Goal: Transaction & Acquisition: Book appointment/travel/reservation

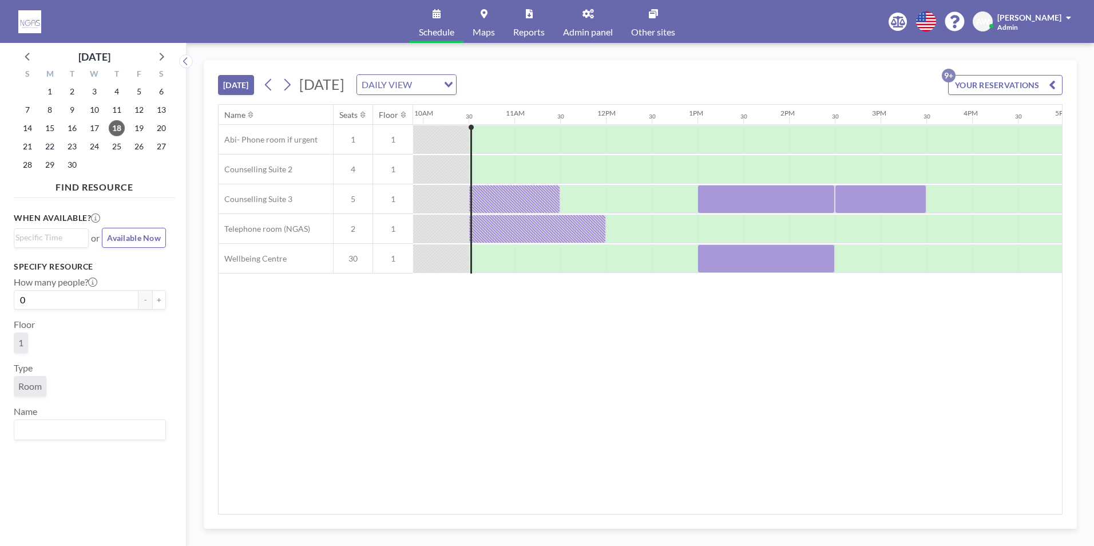
scroll to position [0, 915]
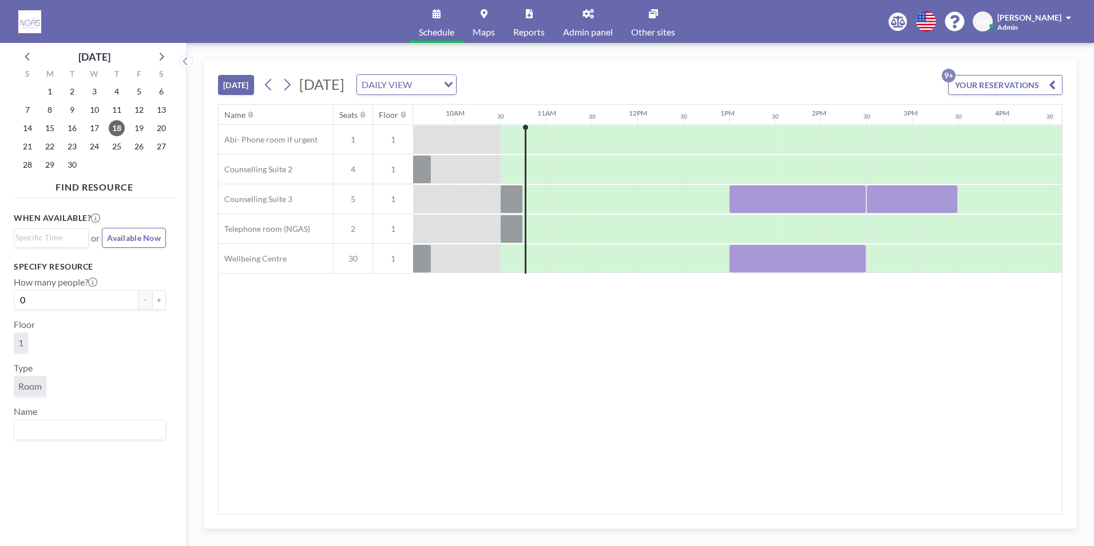
scroll to position [0, 915]
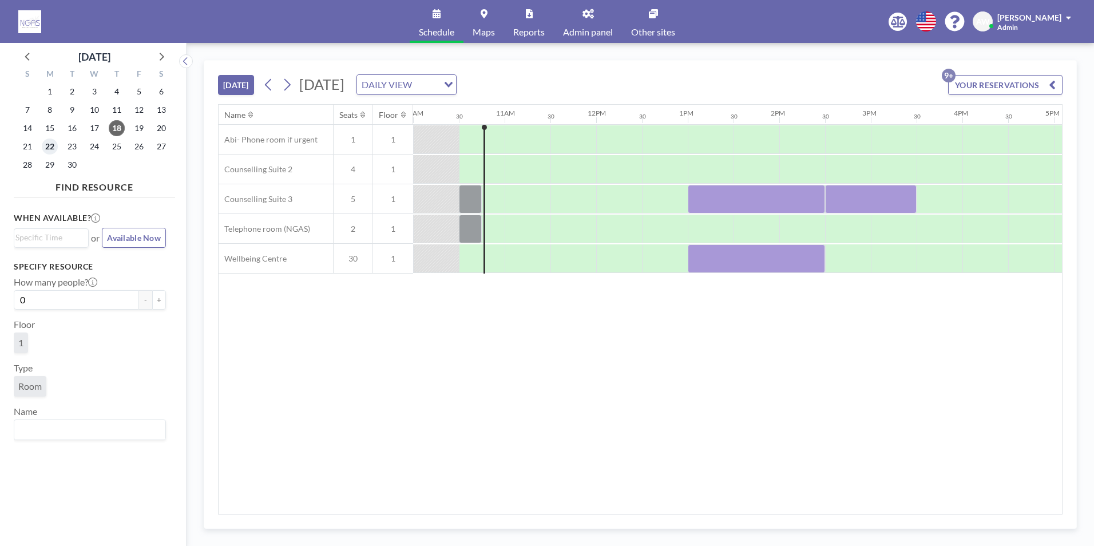
click at [50, 149] on span "22" at bounding box center [50, 146] width 16 height 16
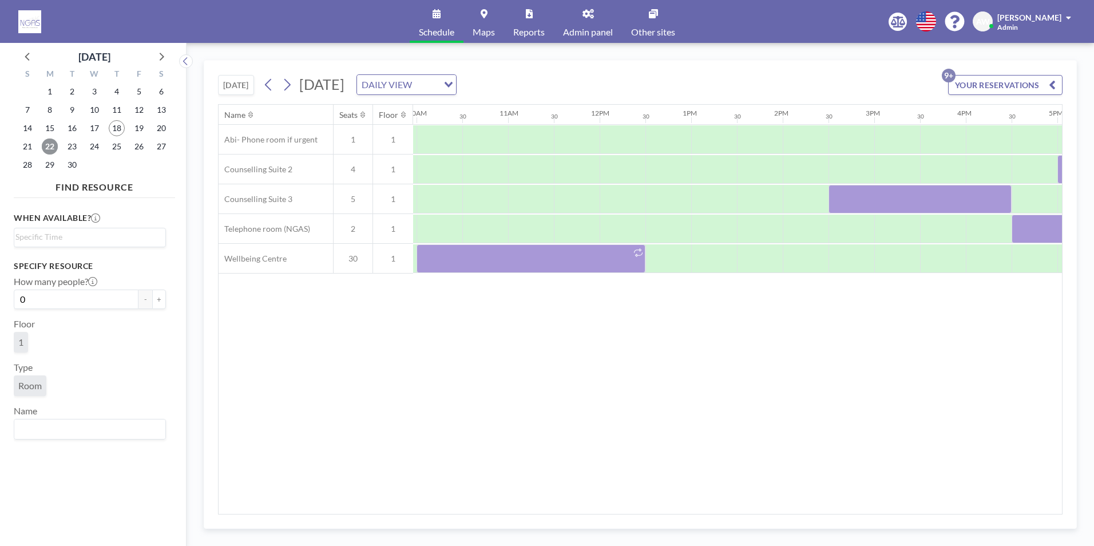
scroll to position [0, 918]
click at [78, 143] on span "23" at bounding box center [72, 146] width 16 height 16
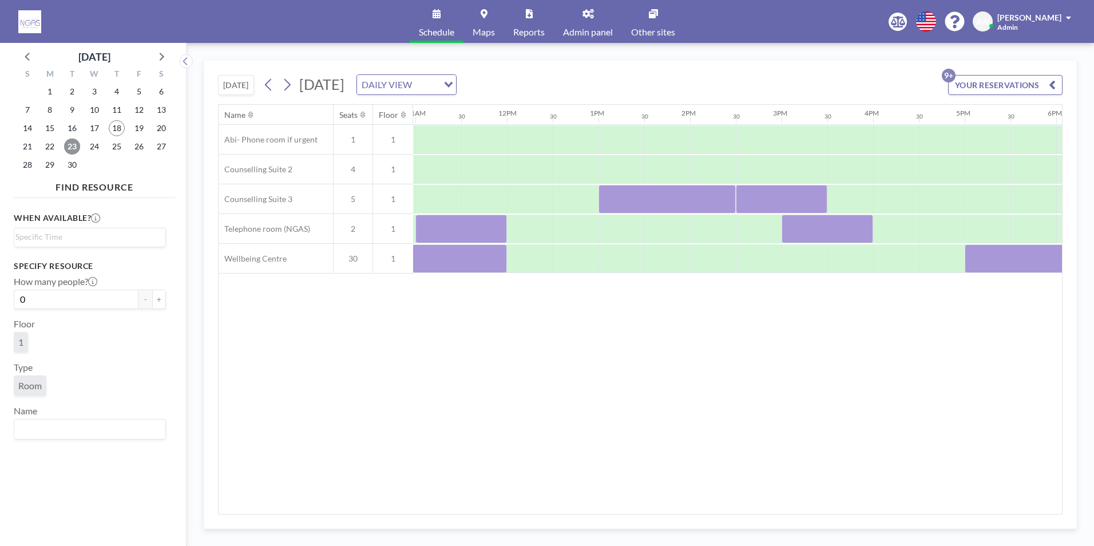
scroll to position [0, 1026]
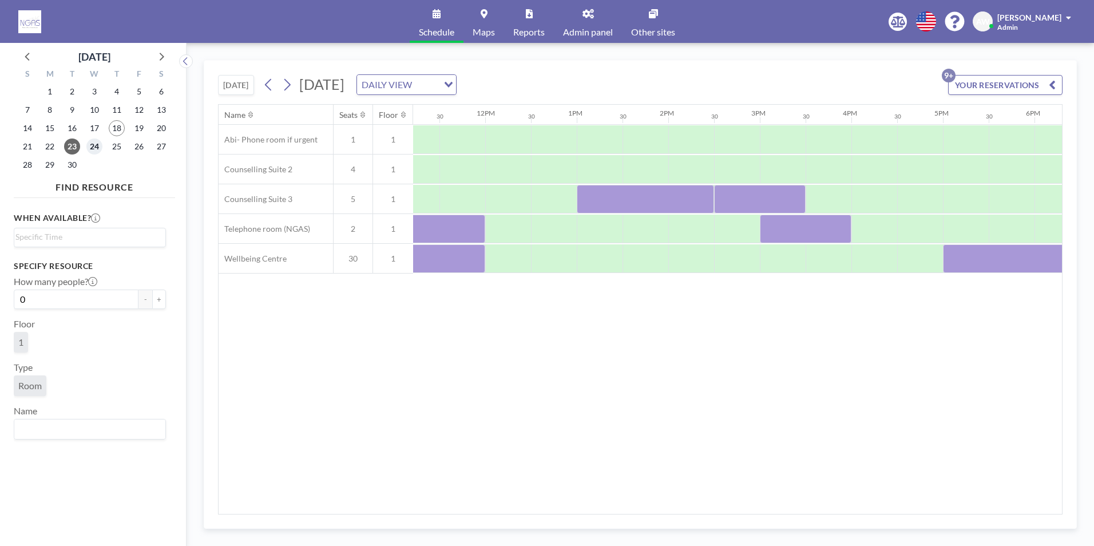
click at [94, 140] on span "24" at bounding box center [94, 146] width 16 height 16
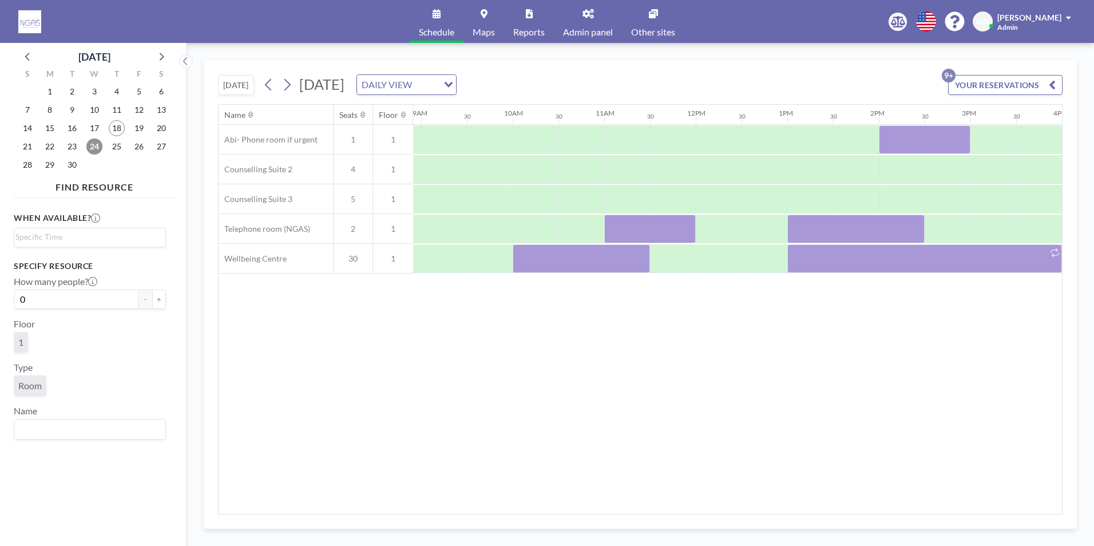
scroll to position [0, 962]
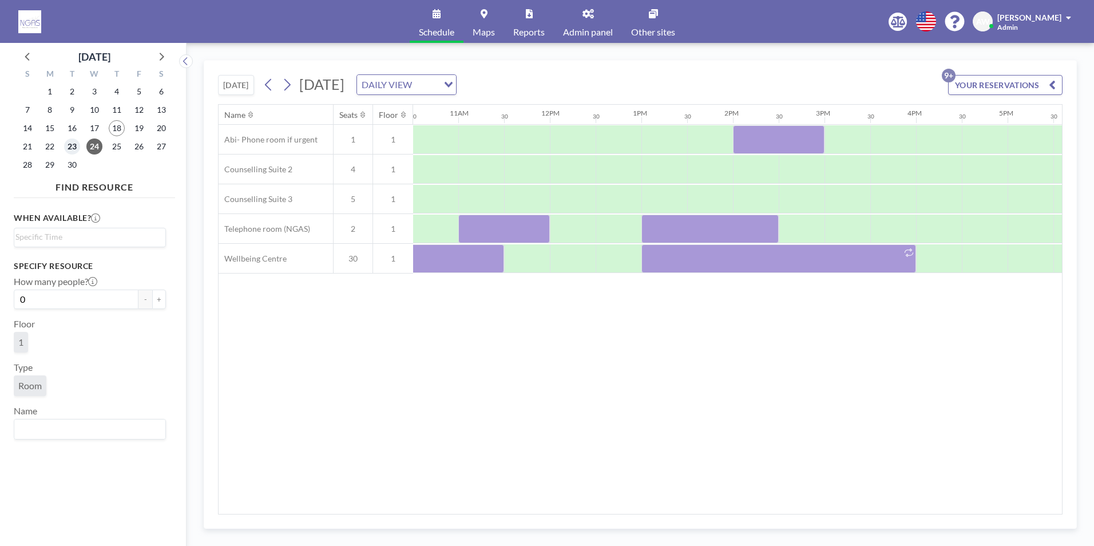
click at [72, 148] on span "23" at bounding box center [72, 146] width 16 height 16
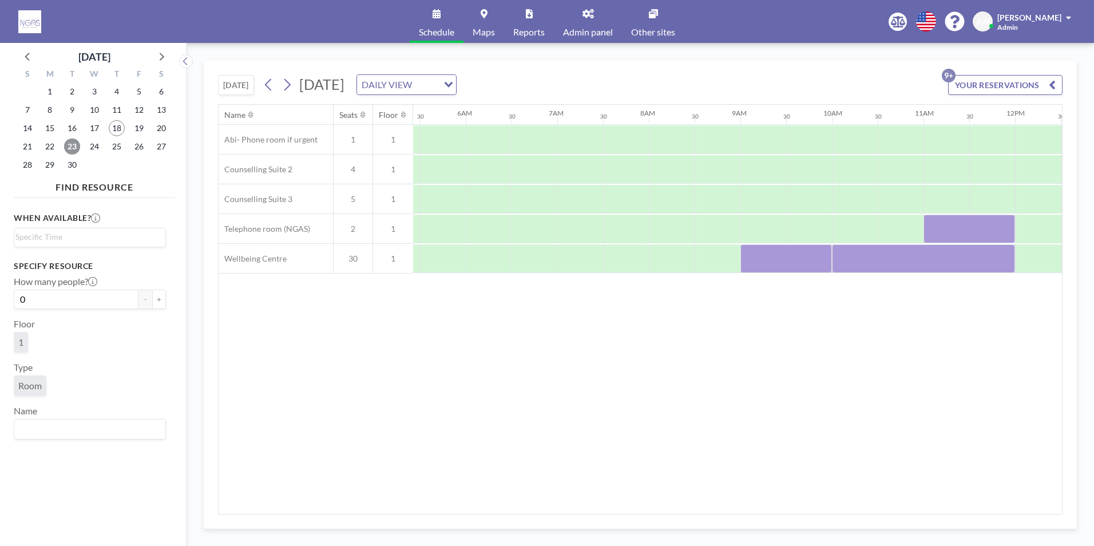
scroll to position [0, 686]
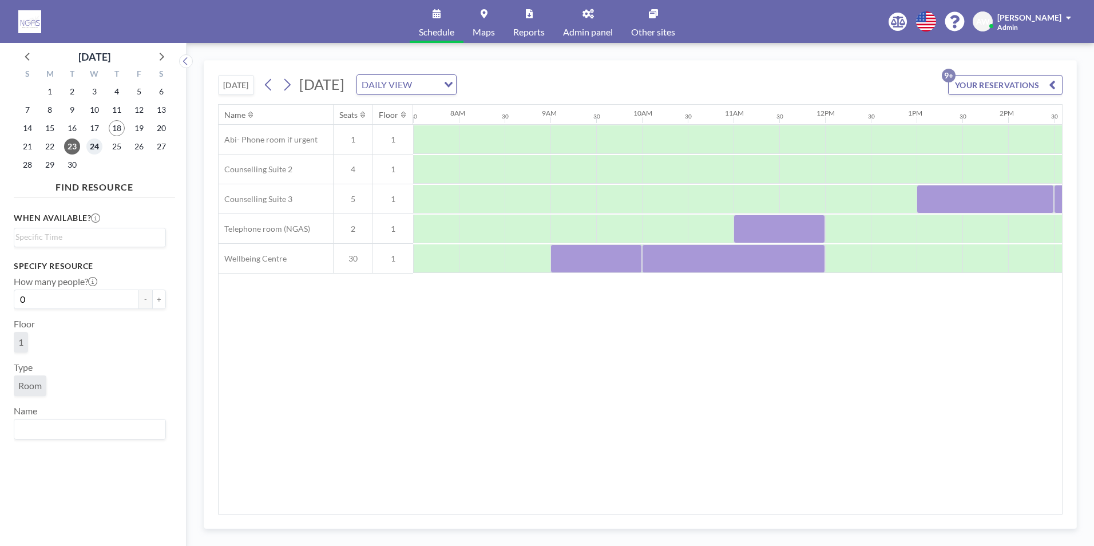
click at [98, 149] on span "24" at bounding box center [94, 146] width 16 height 16
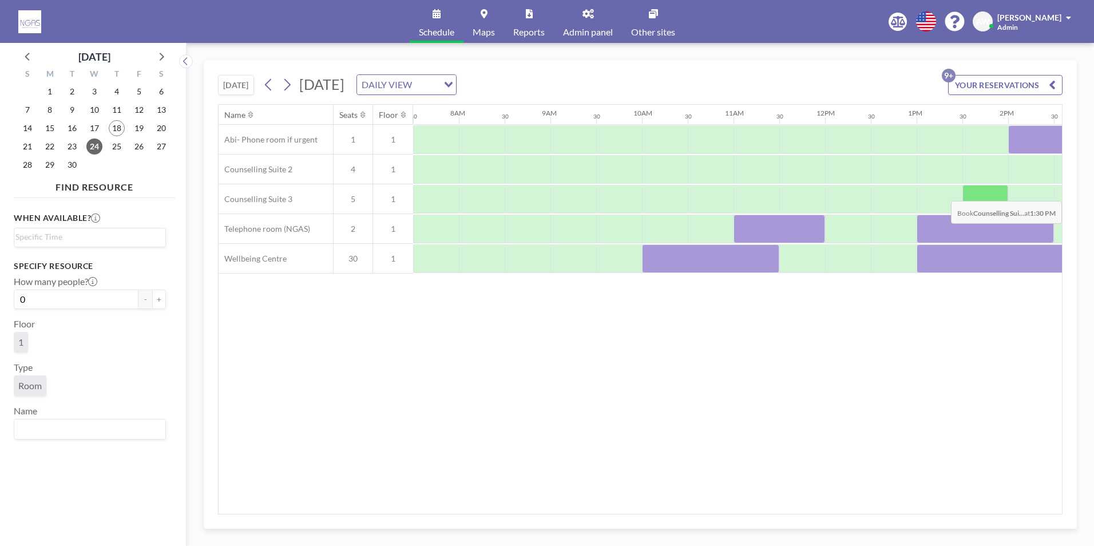
click at [983, 192] on div at bounding box center [985, 199] width 46 height 29
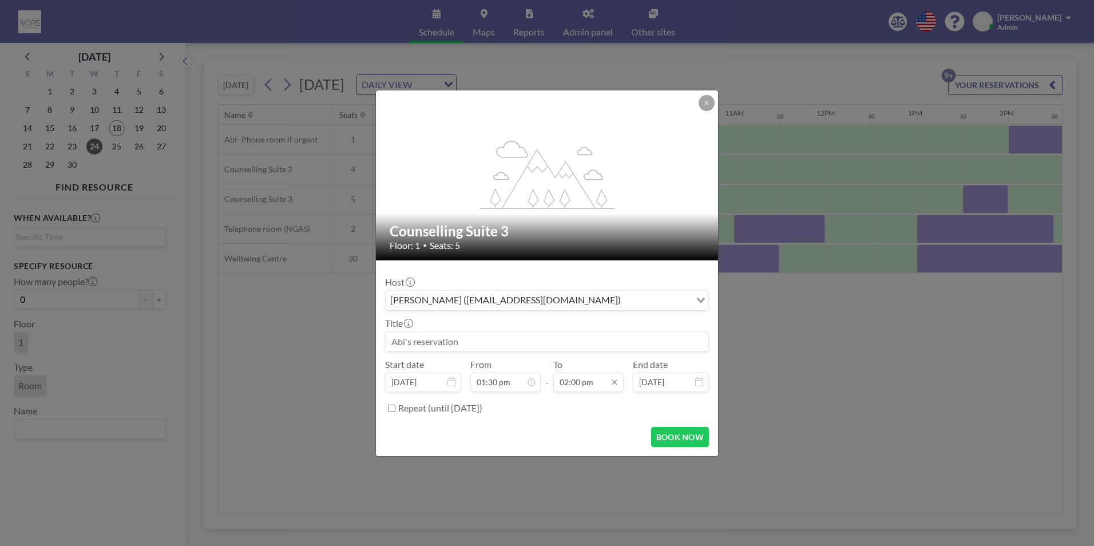
scroll to position [570, 0]
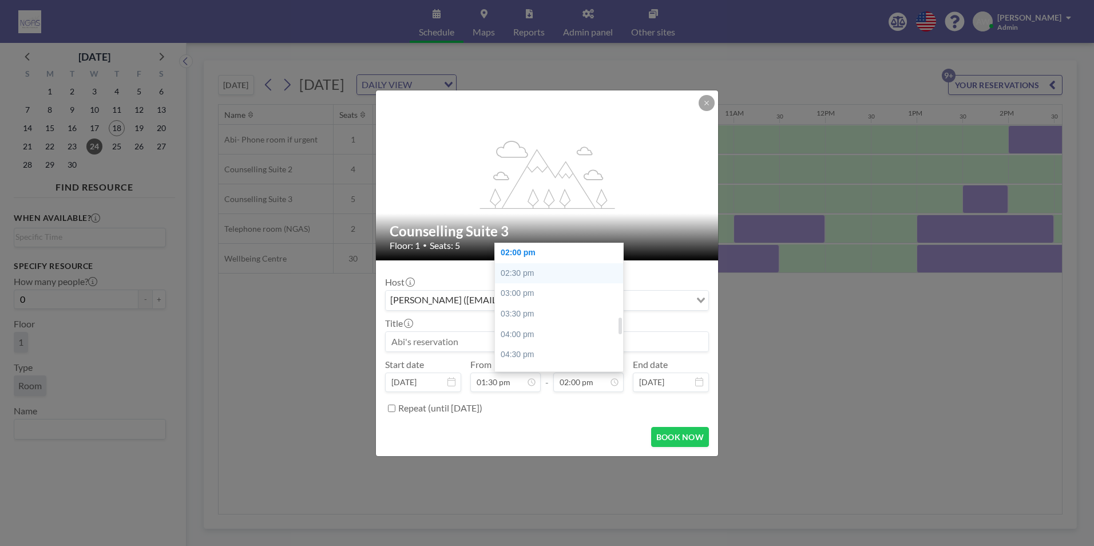
click at [549, 280] on div "02:30 pm" at bounding box center [562, 273] width 134 height 21
type input "02:30 pm"
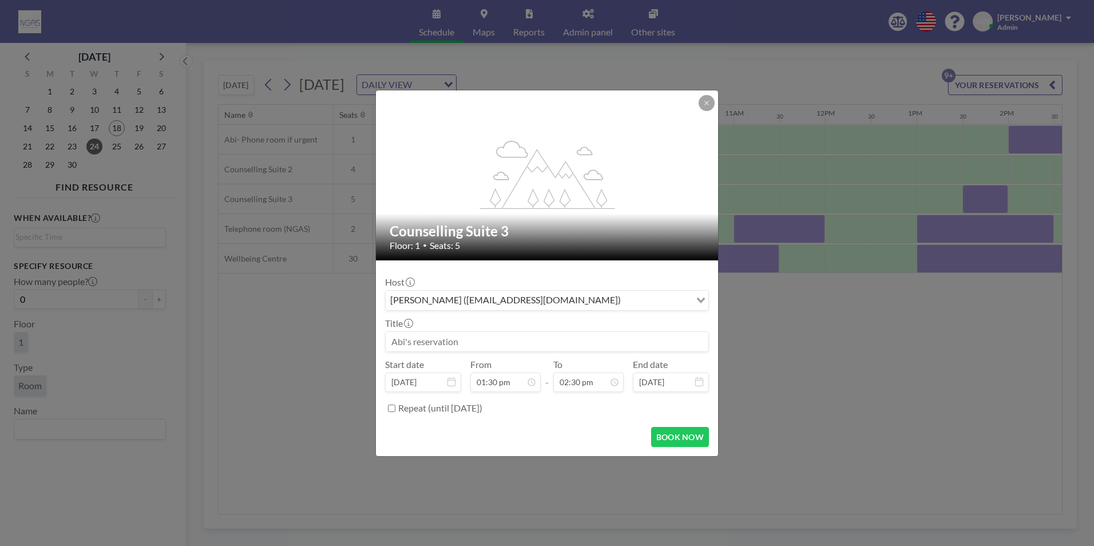
click at [489, 332] on input at bounding box center [547, 341] width 323 height 19
click at [707, 100] on icon at bounding box center [706, 103] width 7 height 7
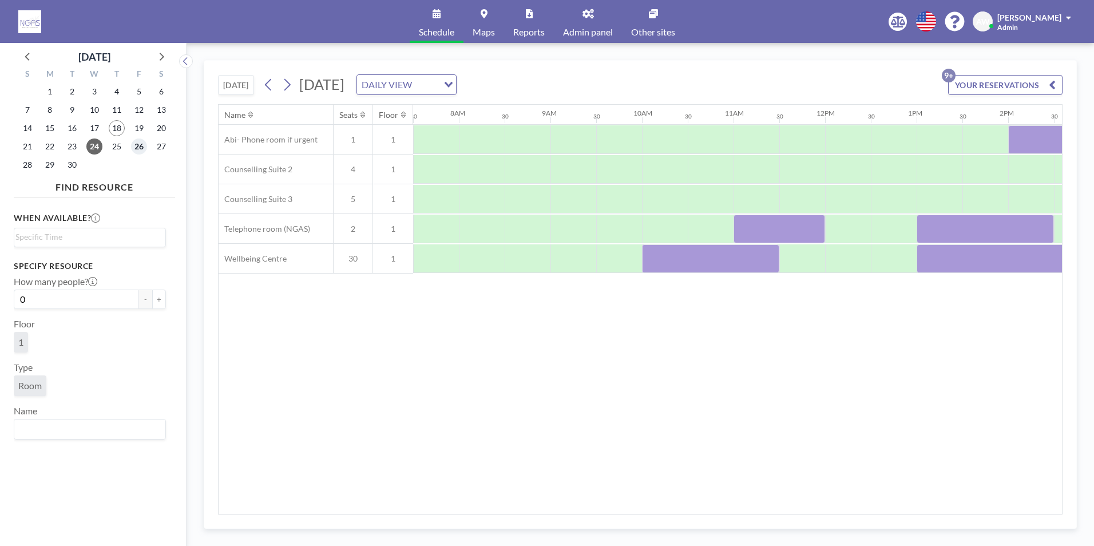
click at [136, 142] on span "26" at bounding box center [139, 146] width 16 height 16
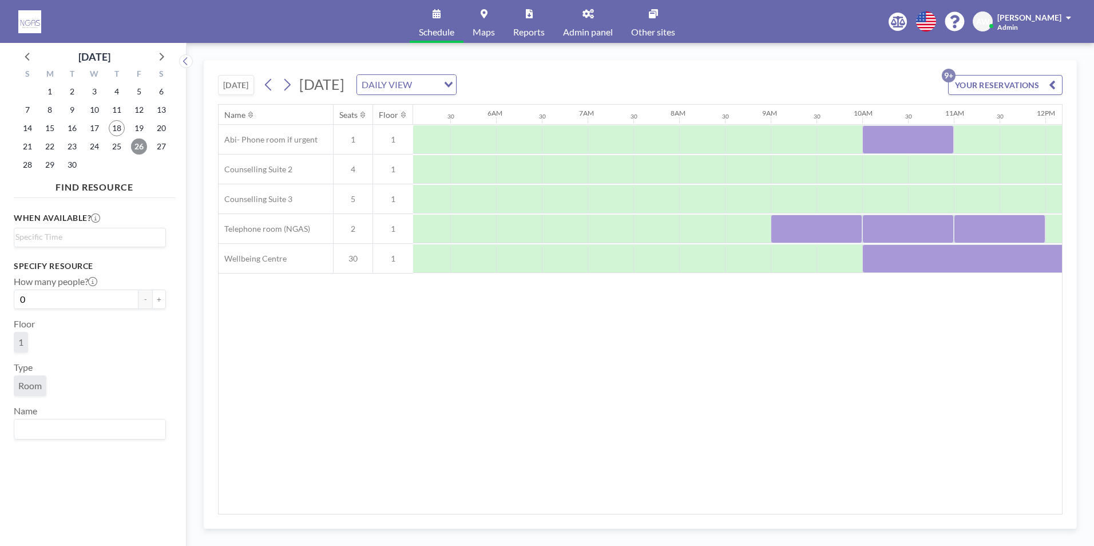
scroll to position [0, 686]
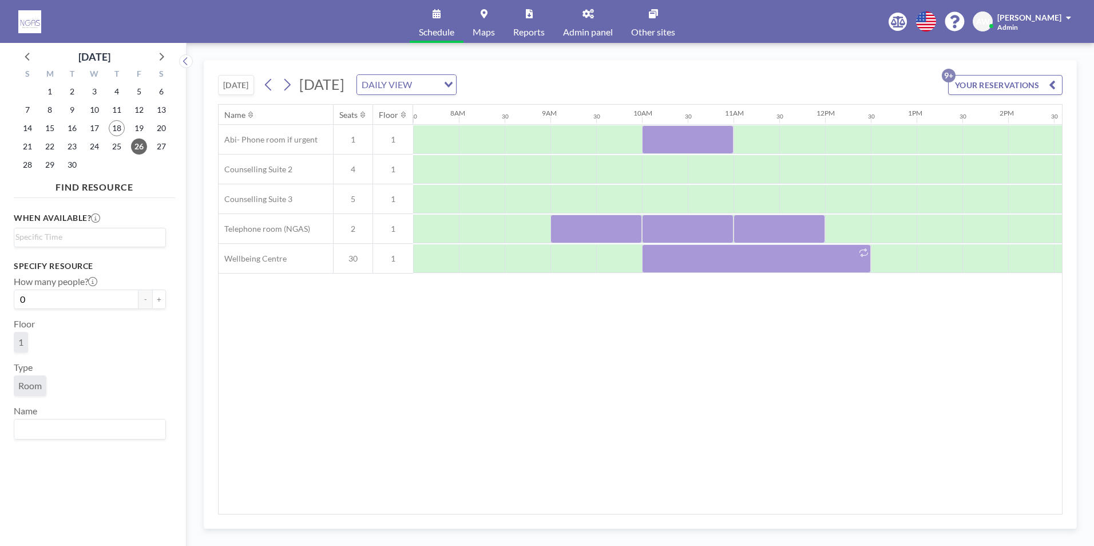
click at [831, 356] on div "Name Seats Floor 12AM 30 1AM 30 2AM 30 3AM 30 4AM 30 5AM 30 6AM 30 7AM 30 8AM 3…" at bounding box center [640, 309] width 843 height 409
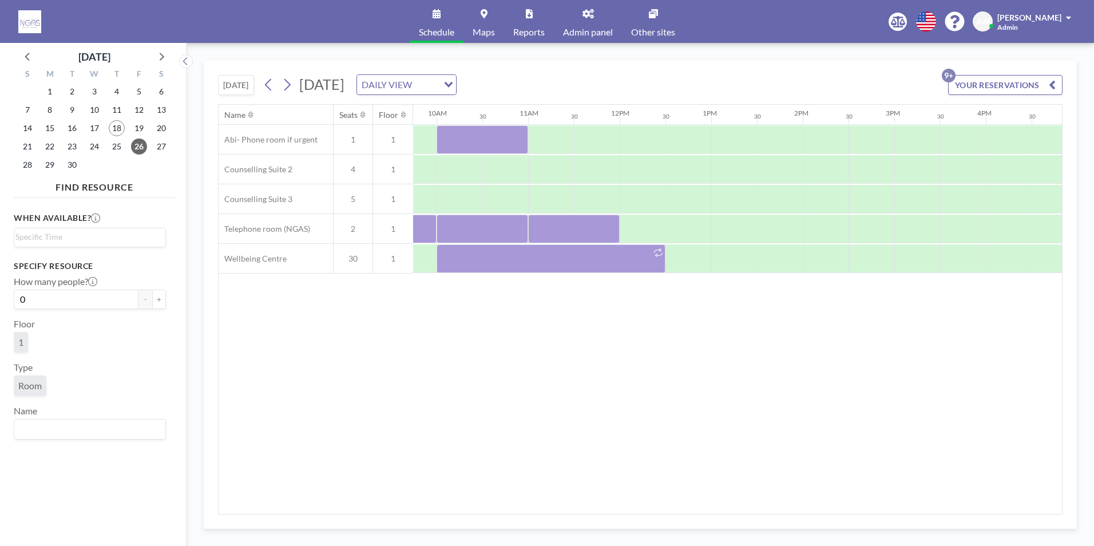
scroll to position [0, 930]
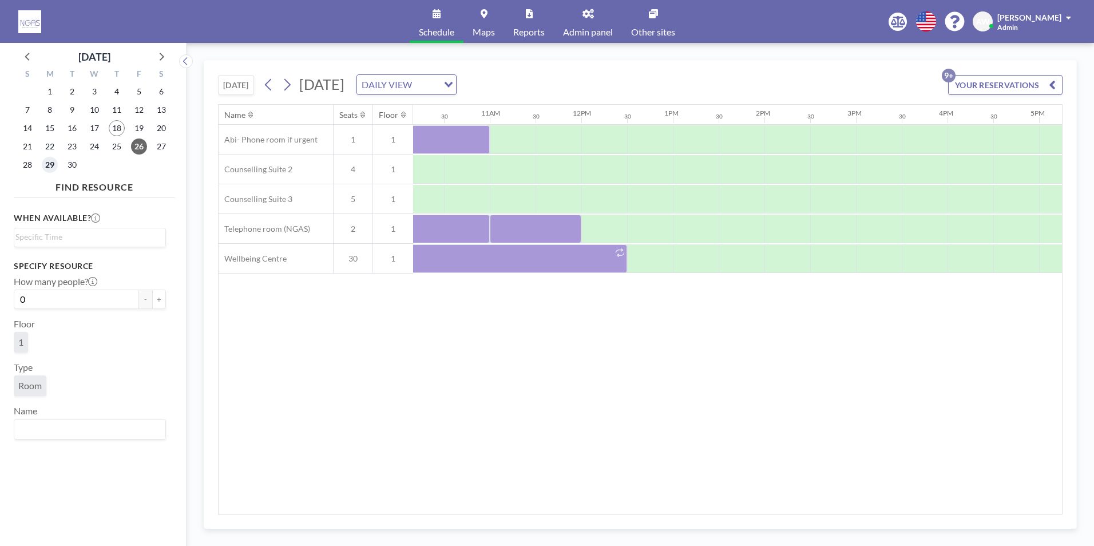
click at [50, 170] on span "29" at bounding box center [50, 165] width 16 height 16
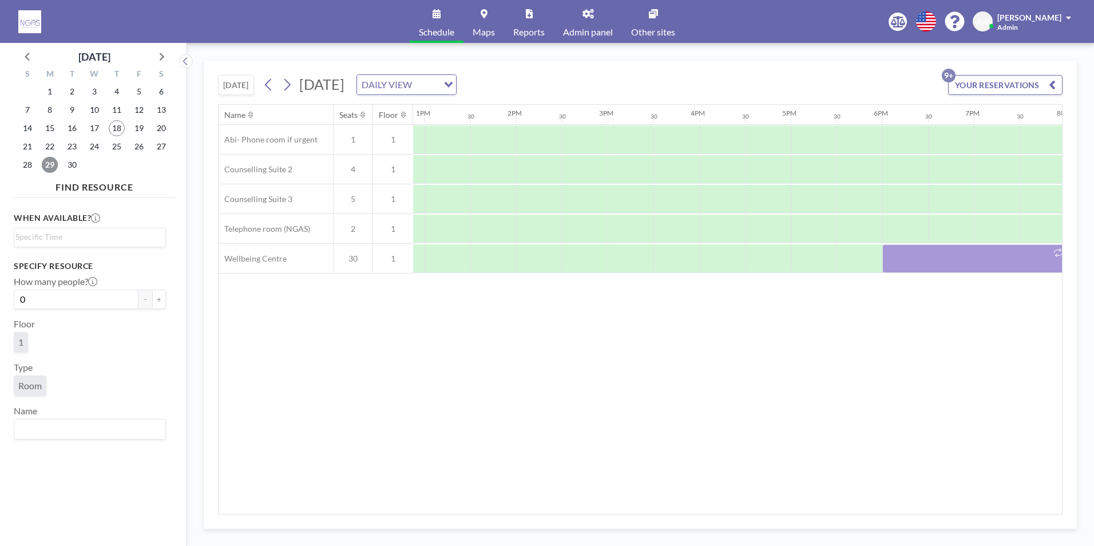
scroll to position [0, 1139]
click at [533, 199] on div at bounding box center [533, 199] width 46 height 29
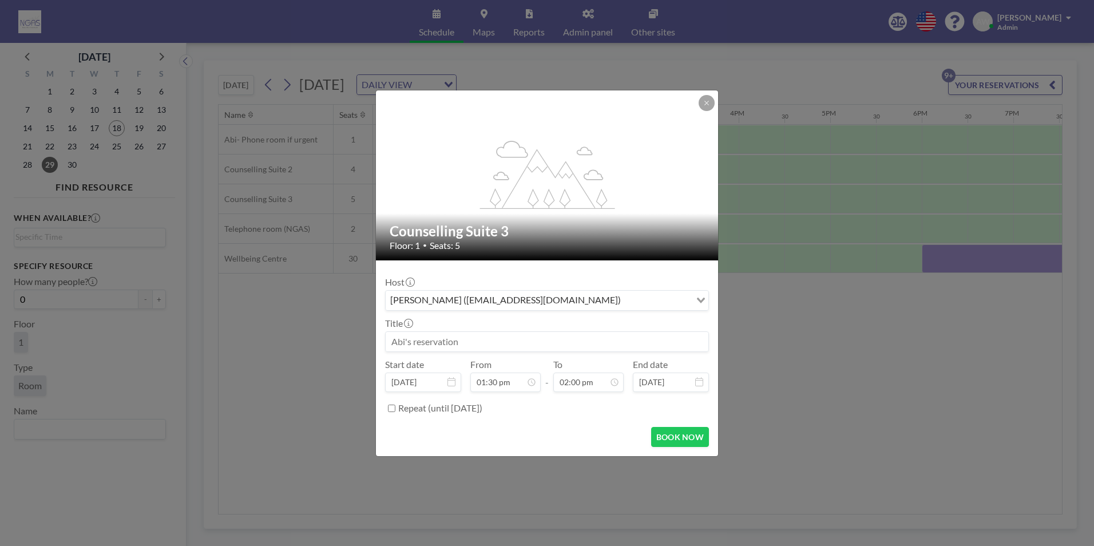
click at [493, 334] on input at bounding box center [547, 341] width 323 height 19
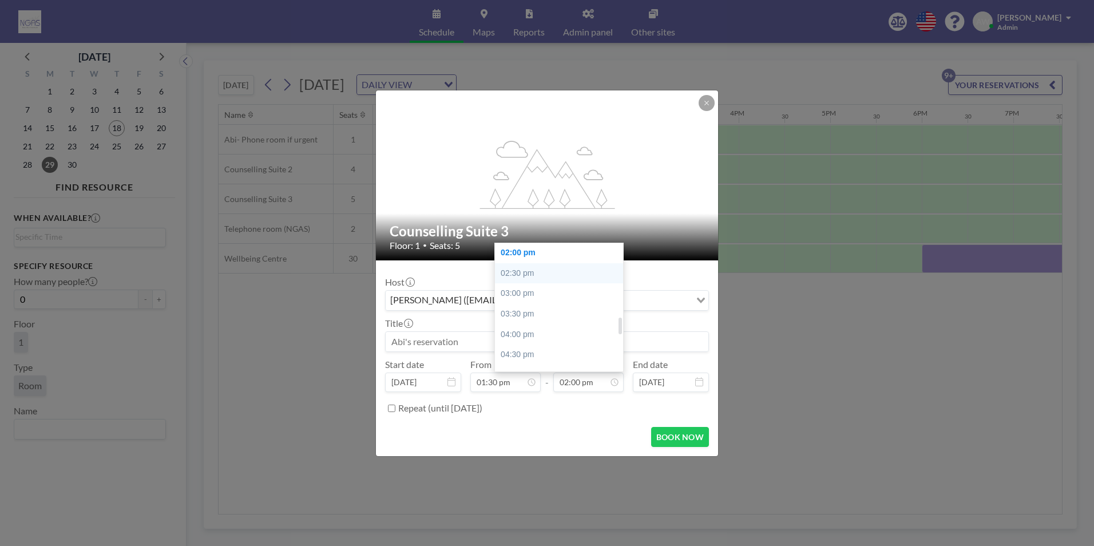
click at [542, 267] on div "02:30 pm" at bounding box center [562, 273] width 134 height 21
type input "02:30 pm"
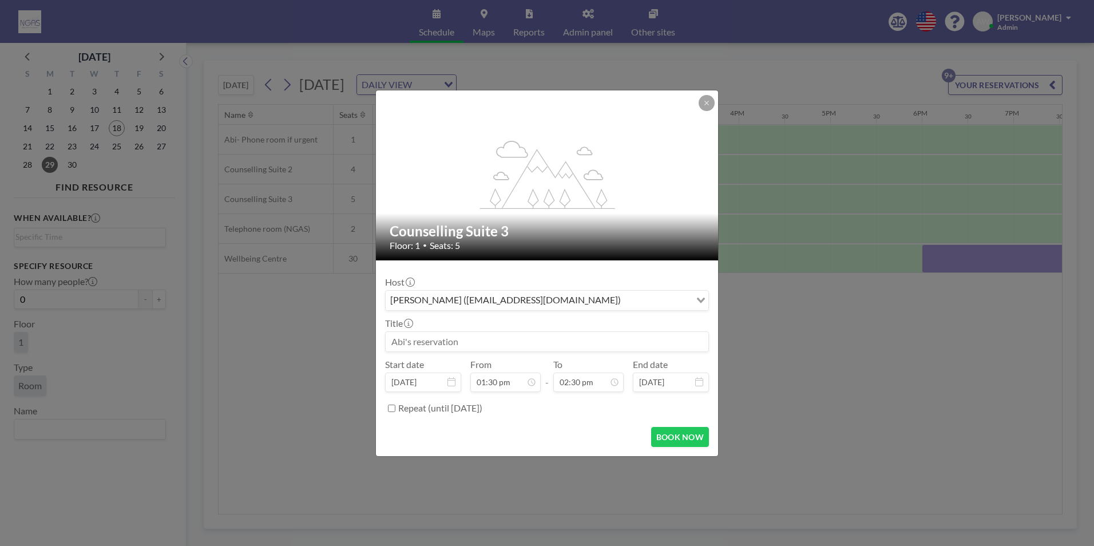
click at [485, 343] on input at bounding box center [547, 341] width 323 height 19
type input "Jo- Counselling- Alec D- F2F"
click at [697, 439] on button "BOOK NOW" at bounding box center [680, 437] width 58 height 20
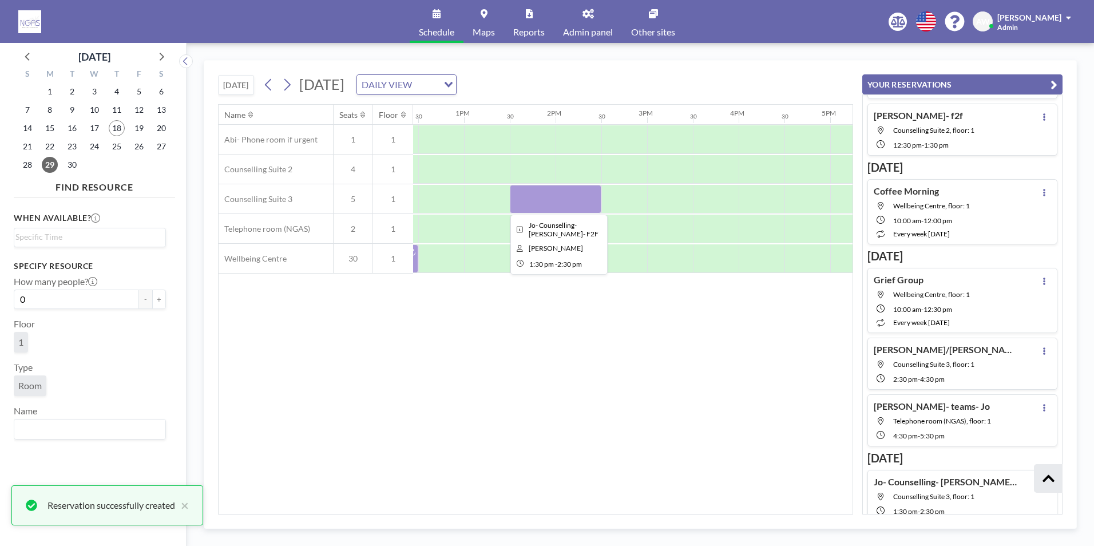
scroll to position [338, 0]
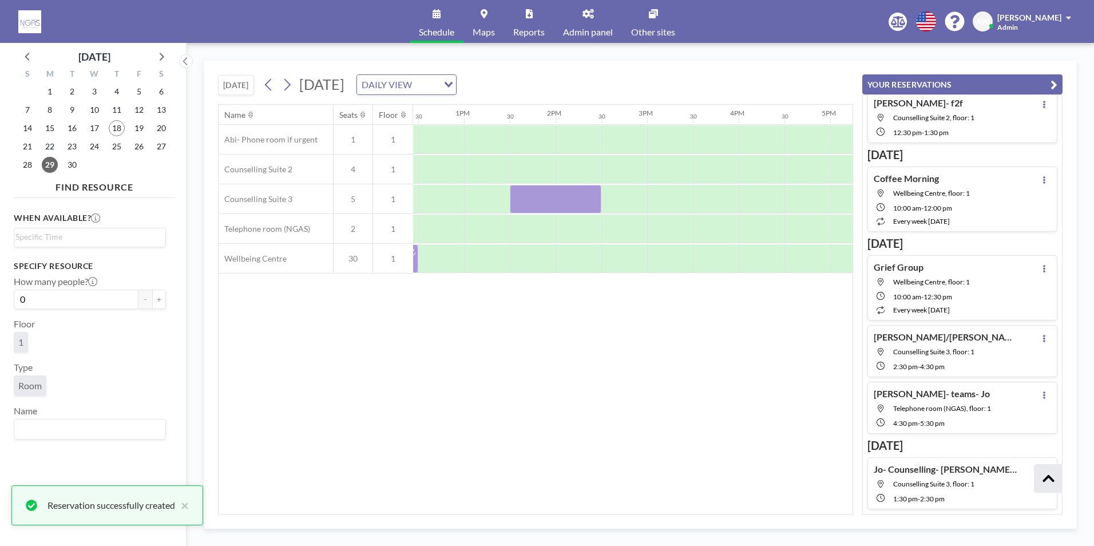
click at [566, 339] on div "Name Seats Floor 12AM 30 1AM 30 2AM 30 3AM 30 4AM 30 5AM 30 6AM 30 7AM 30 8AM 3…" at bounding box center [536, 309] width 634 height 409
